Goal: Check status: Check status

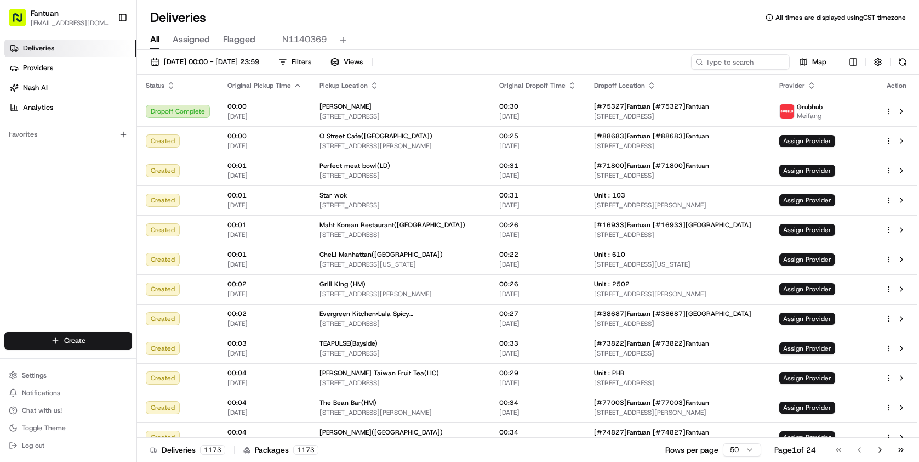
drag, startPoint x: 857, startPoint y: 35, endPoint x: 804, endPoint y: 49, distance: 55.1
click at [857, 35] on div "All Assigned Flagged N1140369" at bounding box center [528, 40] width 782 height 19
click at [760, 66] on input at bounding box center [724, 61] width 132 height 15
paste input "20899"
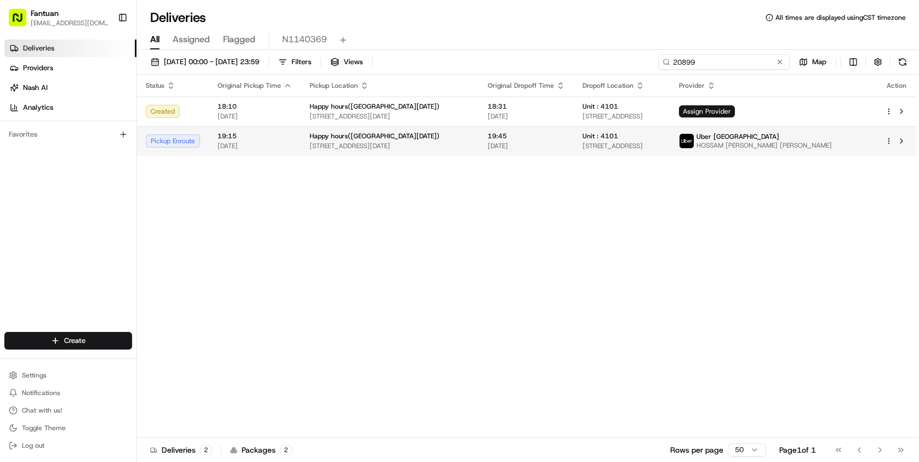
type input "20899"
click at [530, 151] on td "19:45 18/08/2025" at bounding box center [526, 141] width 95 height 30
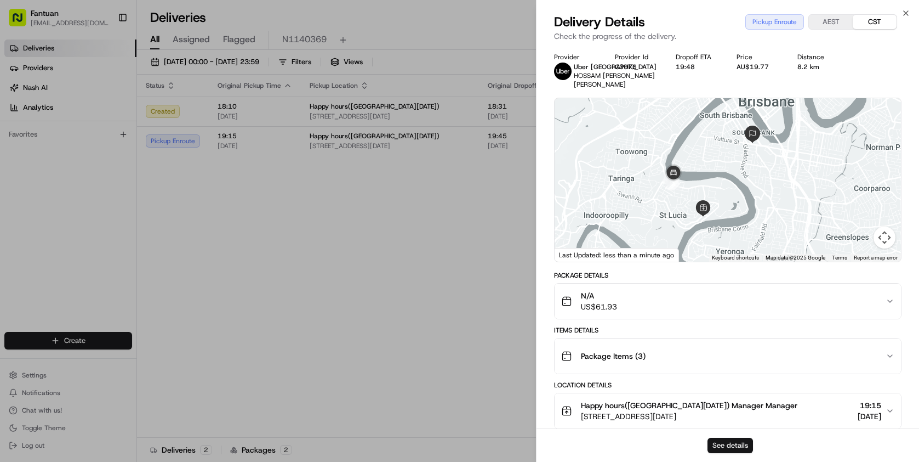
click at [737, 446] on button "See details" at bounding box center [730, 444] width 45 height 15
